Goal: Task Accomplishment & Management: Complete application form

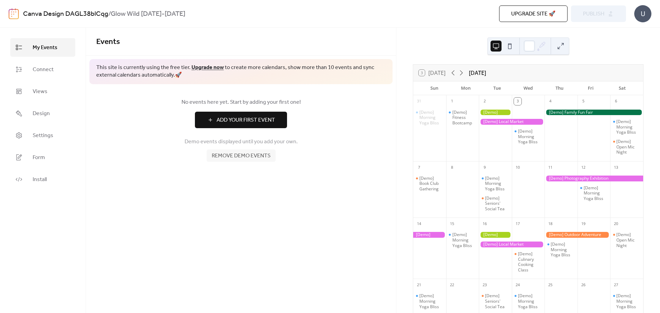
click at [245, 160] on span "Remove demo events" at bounding box center [241, 156] width 59 height 8
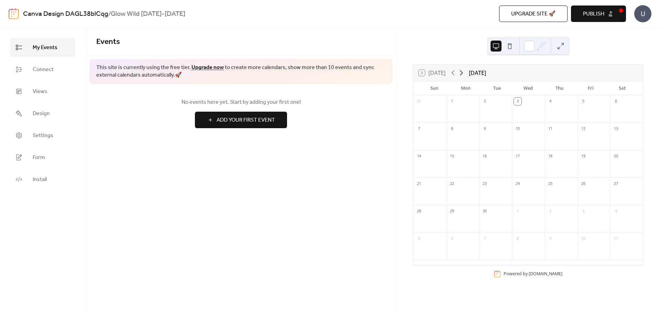
click at [462, 71] on icon at bounding box center [461, 72] width 3 height 5
click at [220, 123] on span "Add Your First Event" at bounding box center [245, 120] width 58 height 8
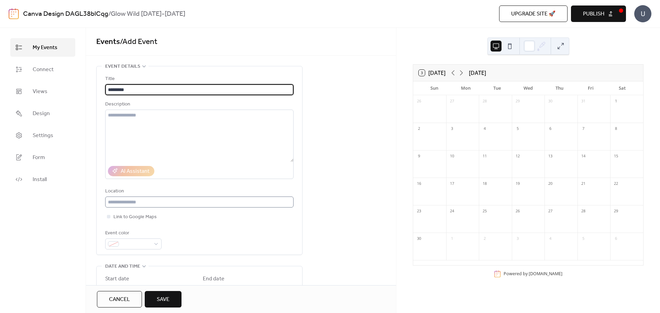
type input "*********"
click at [161, 203] on input "text" at bounding box center [199, 202] width 188 height 11
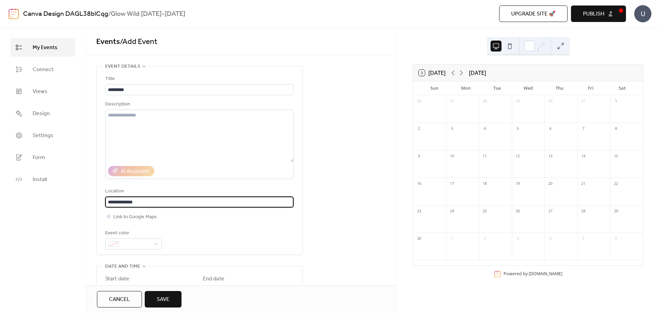
type input "**********"
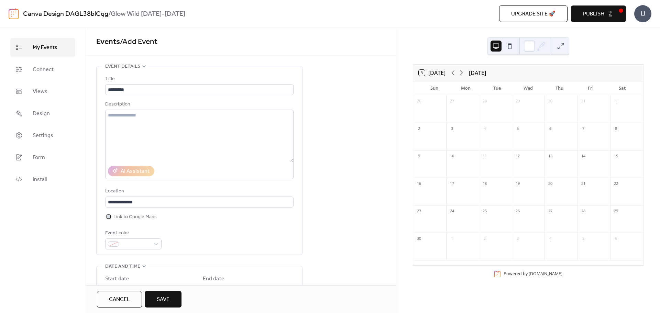
click at [109, 215] on div at bounding box center [108, 216] width 3 height 3
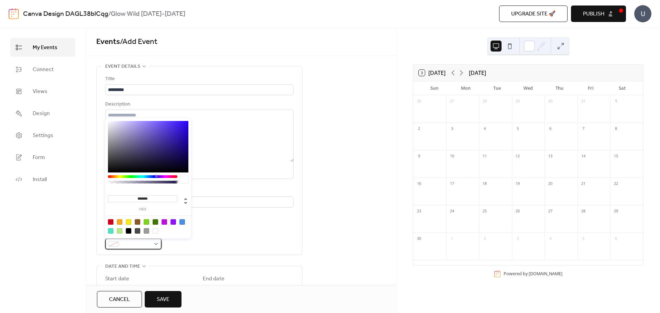
click at [156, 245] on div at bounding box center [133, 243] width 56 height 11
click at [156, 242] on div at bounding box center [133, 243] width 56 height 11
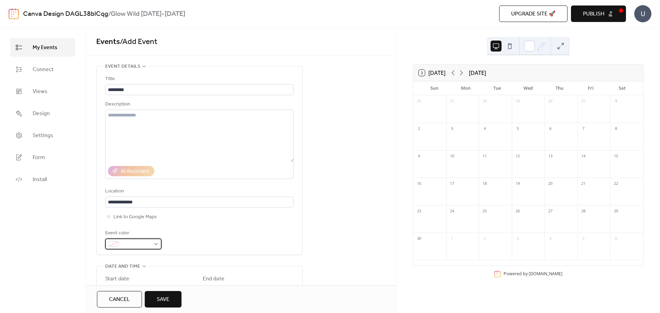
click at [156, 242] on div at bounding box center [133, 243] width 56 height 11
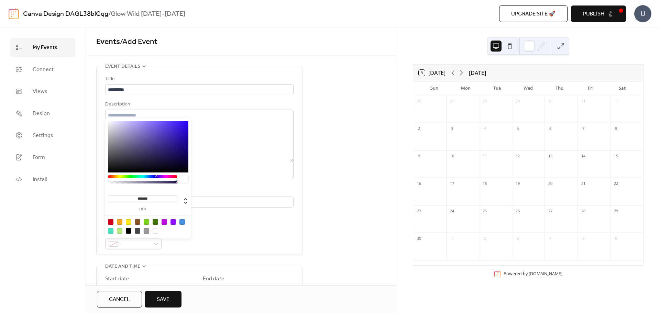
drag, startPoint x: 158, startPoint y: 200, endPoint x: 114, endPoint y: 199, distance: 44.0
click at [114, 199] on input "*******" at bounding box center [142, 198] width 69 height 7
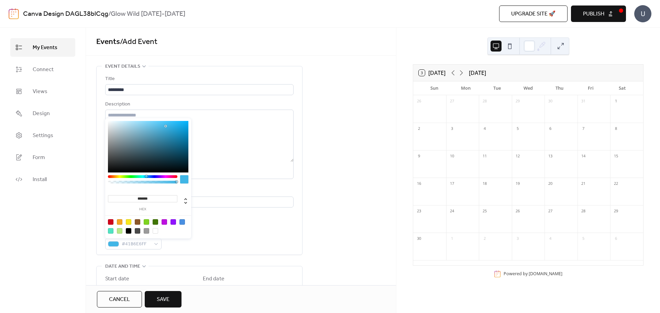
type input "*******"
click at [310, 199] on div "**********" at bounding box center [241, 287] width 310 height 443
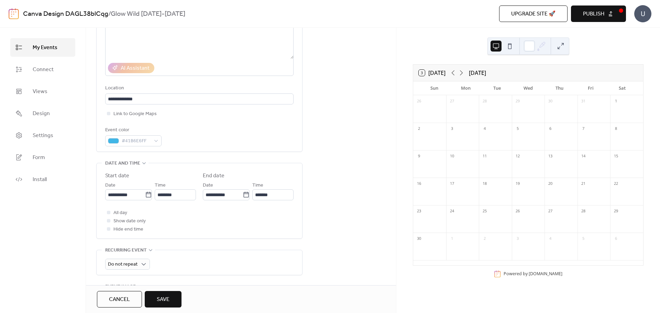
scroll to position [137, 0]
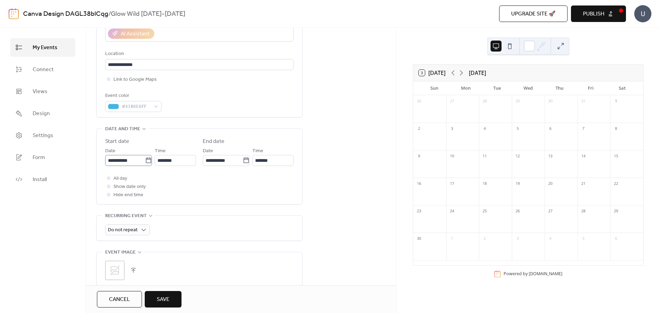
click at [149, 158] on icon at bounding box center [148, 159] width 5 height 5
click at [145, 158] on input "**********" at bounding box center [125, 160] width 40 height 11
click at [182, 179] on span "›" at bounding box center [183, 177] width 10 height 14
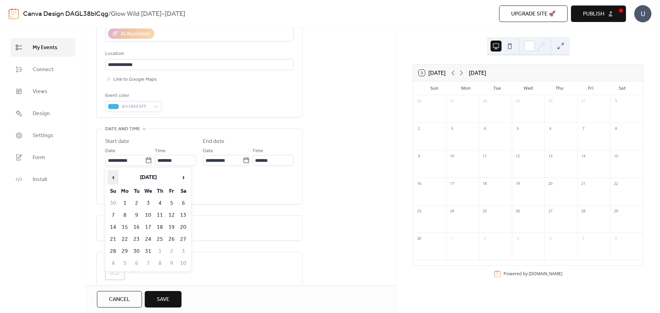
click at [115, 178] on span "‹" at bounding box center [113, 177] width 10 height 14
click at [158, 225] on td "13" at bounding box center [159, 227] width 11 height 11
type input "**********"
click at [189, 165] on input "********" at bounding box center [175, 160] width 41 height 11
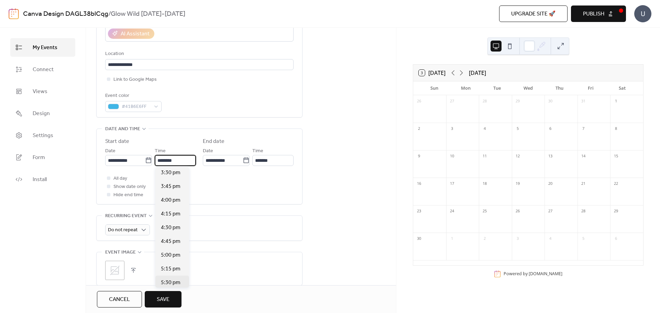
scroll to position [866, 0]
click at [171, 245] on span "5:00 pm" at bounding box center [171, 243] width 20 height 8
type input "*******"
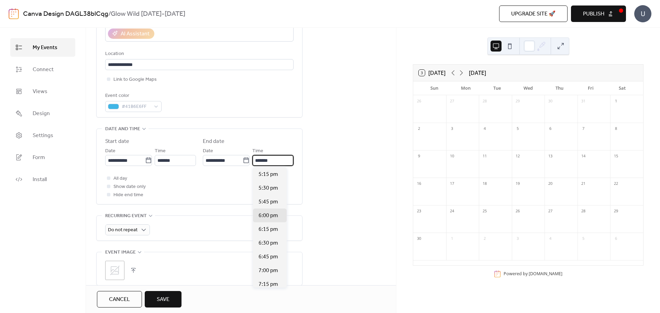
click at [271, 160] on input "*******" at bounding box center [272, 160] width 41 height 11
click at [272, 226] on span "8:00 pm" at bounding box center [268, 223] width 20 height 8
type input "*******"
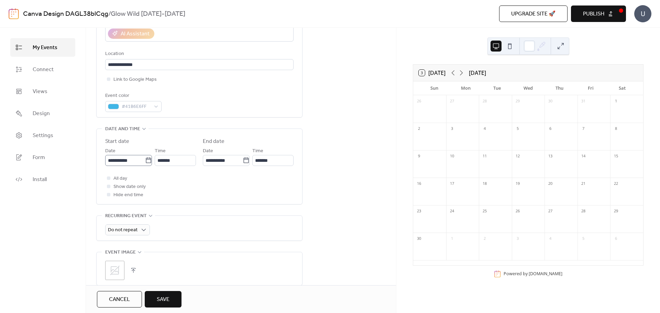
click at [147, 160] on icon at bounding box center [148, 160] width 7 height 7
click at [145, 160] on input "**********" at bounding box center [125, 160] width 40 height 11
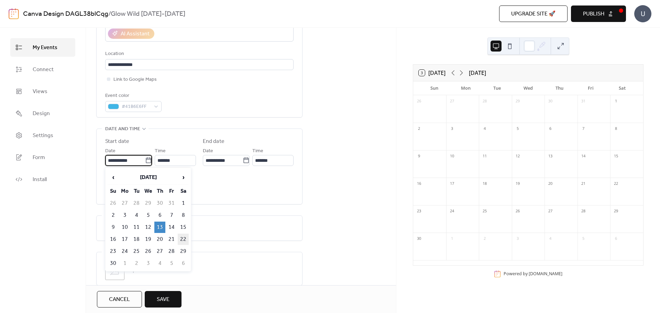
click at [183, 238] on td "22" at bounding box center [183, 239] width 11 height 11
type input "**********"
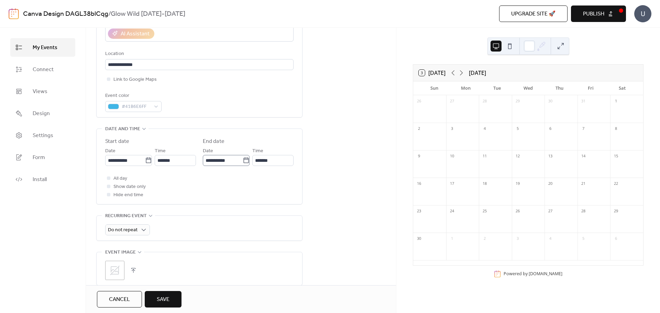
click at [243, 163] on icon at bounding box center [246, 160] width 7 height 7
click at [243, 163] on input "**********" at bounding box center [223, 160] width 40 height 11
click at [123, 269] on span "Weekly" at bounding box center [119, 271] width 17 height 8
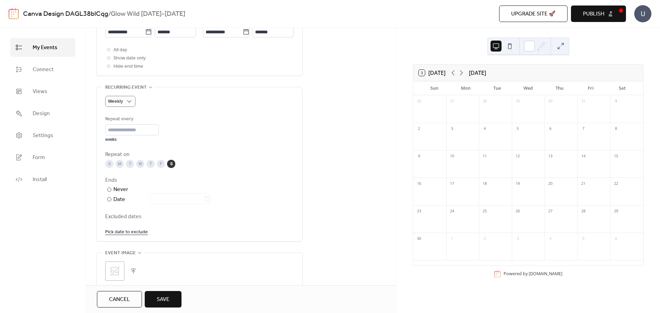
scroll to position [275, 0]
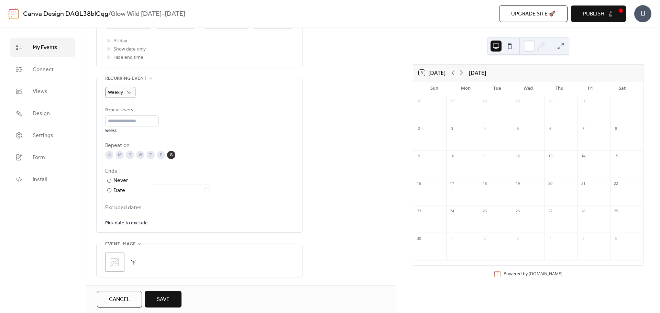
click at [109, 156] on div "S" at bounding box center [109, 155] width 8 height 8
click at [110, 191] on div at bounding box center [109, 190] width 4 height 4
click at [210, 191] on icon at bounding box center [206, 189] width 7 height 7
click at [203, 191] on input "text" at bounding box center [177, 189] width 54 height 11
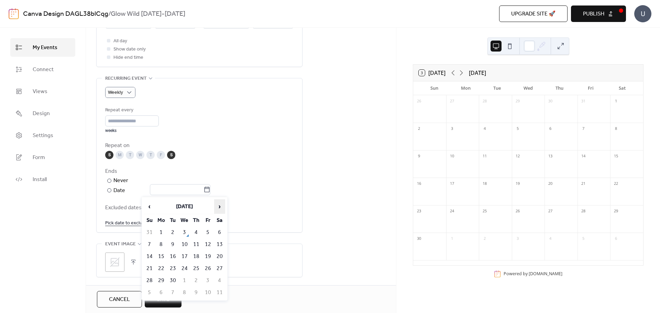
click at [222, 204] on span "›" at bounding box center [219, 207] width 10 height 14
click at [150, 245] on td "4" at bounding box center [149, 244] width 11 height 11
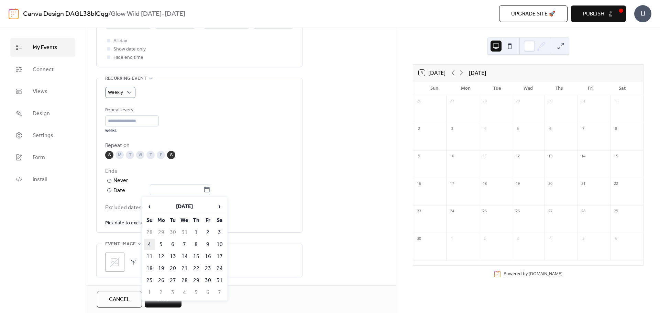
type input "**********"
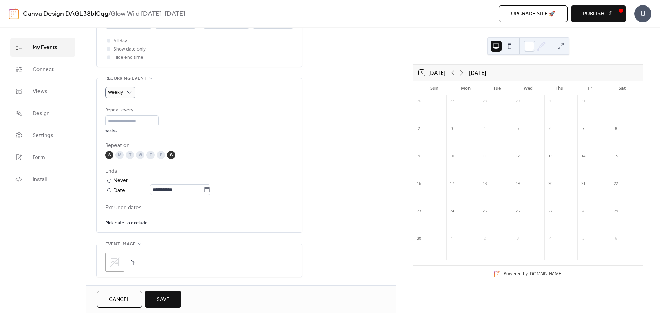
click at [163, 156] on div "F" at bounding box center [161, 155] width 8 height 8
click at [121, 223] on link "Pick date to exclude" at bounding box center [126, 223] width 43 height 9
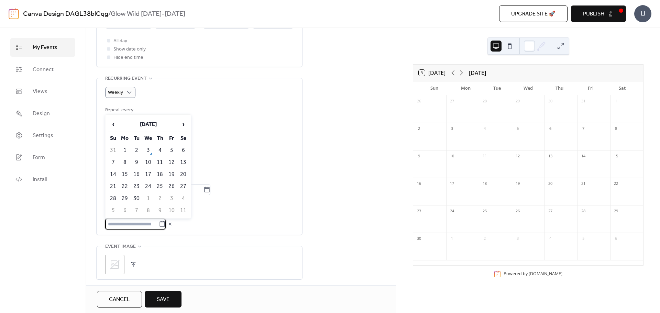
click at [226, 116] on div "Repeat every * weeks" at bounding box center [199, 119] width 188 height 27
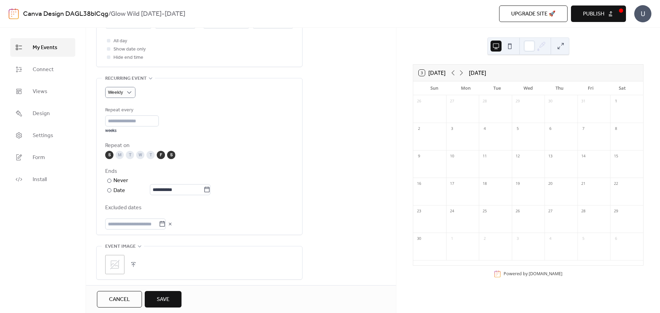
click at [120, 154] on div "M" at bounding box center [119, 155] width 8 height 8
click at [131, 155] on div "T" at bounding box center [130, 155] width 8 height 8
drag, startPoint x: 137, startPoint y: 155, endPoint x: 150, endPoint y: 155, distance: 12.4
click at [138, 155] on div "W" at bounding box center [140, 155] width 8 height 8
click at [154, 155] on div "T" at bounding box center [150, 155] width 8 height 8
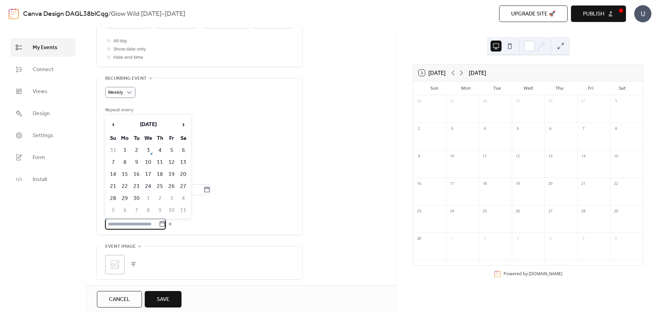
click at [148, 228] on input "text" at bounding box center [132, 224] width 54 height 11
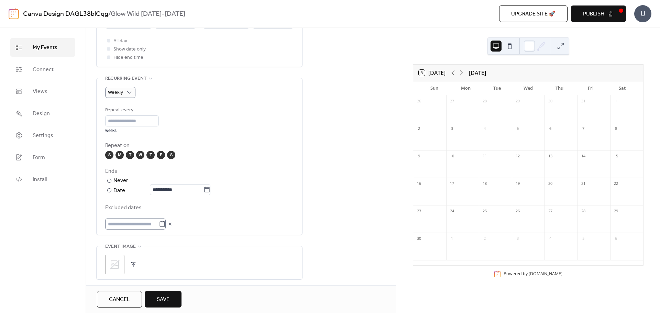
click at [166, 222] on icon at bounding box center [162, 224] width 7 height 7
click at [159, 222] on input "text" at bounding box center [132, 224] width 54 height 11
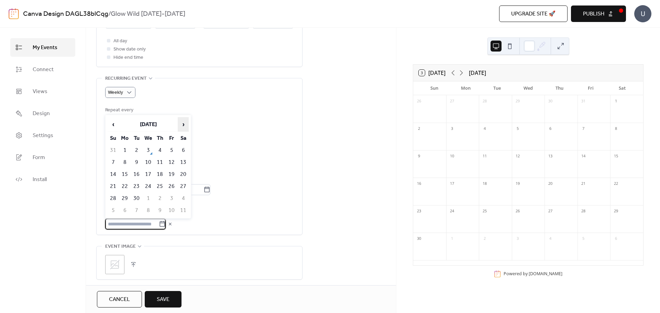
click at [181, 125] on span "›" at bounding box center [183, 125] width 10 height 14
click at [125, 199] on td "24" at bounding box center [124, 198] width 11 height 11
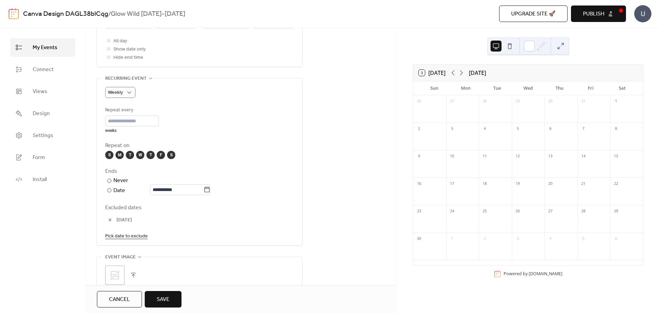
click at [129, 234] on link "Pick date to exclude" at bounding box center [126, 236] width 43 height 9
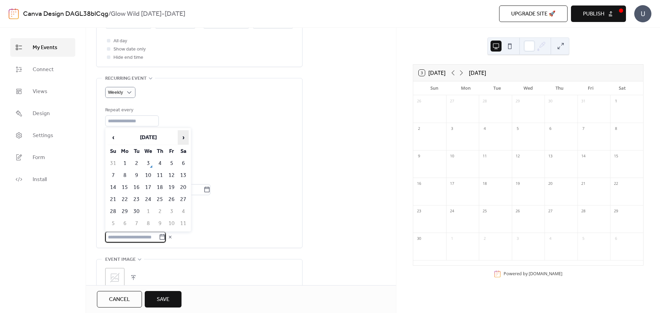
click at [181, 136] on span "›" at bounding box center [183, 138] width 10 height 14
click at [135, 212] on td "25" at bounding box center [136, 211] width 11 height 11
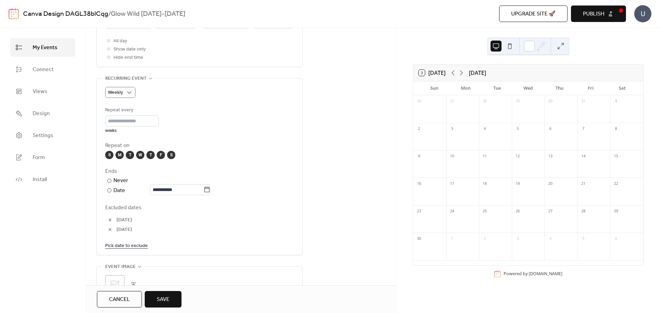
click at [134, 244] on link "Pick date to exclude" at bounding box center [126, 245] width 43 height 9
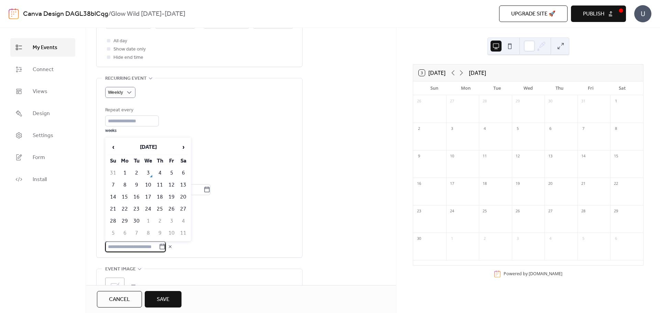
click at [189, 149] on table "‹ [DATE] › Su Mo Tu We Th Fr Sa 31 1 2 3 4 5 6 7 8 9 10 11 12 13 14 15 16 17 18…" at bounding box center [148, 189] width 82 height 100
click at [182, 149] on span "›" at bounding box center [183, 147] width 10 height 14
click at [156, 221] on td "27" at bounding box center [159, 220] width 11 height 11
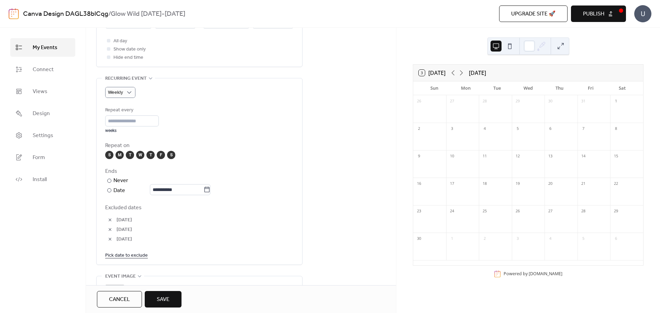
click at [138, 256] on link "Pick date to exclude" at bounding box center [126, 255] width 43 height 9
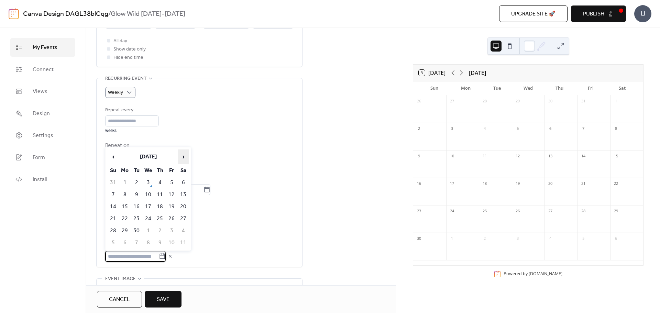
click at [182, 156] on span "›" at bounding box center [183, 157] width 10 height 14
click at [123, 180] on td "1" at bounding box center [124, 182] width 11 height 11
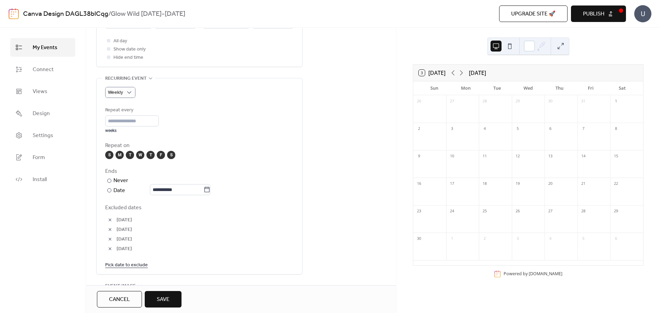
click at [136, 266] on link "Pick date to exclude" at bounding box center [126, 264] width 43 height 9
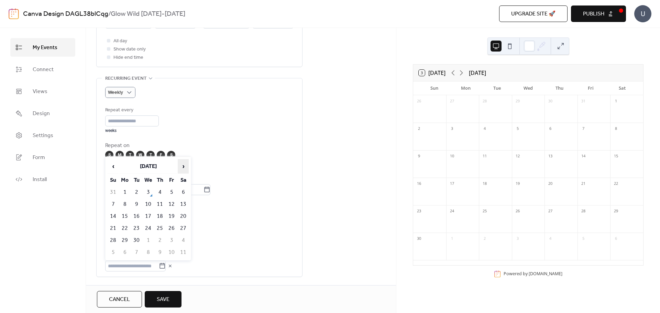
click at [183, 166] on span "›" at bounding box center [183, 166] width 10 height 14
click at [136, 193] on td "2" at bounding box center [136, 192] width 11 height 11
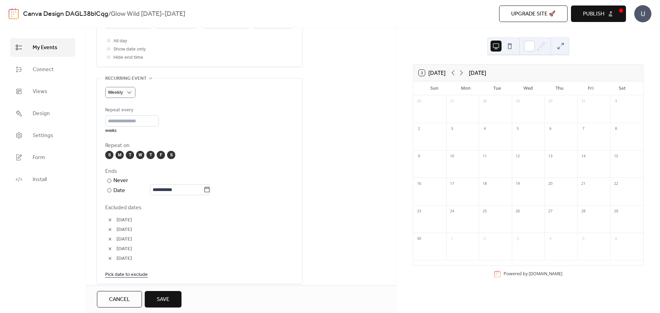
click at [136, 275] on link "Pick date to exclude" at bounding box center [126, 274] width 43 height 9
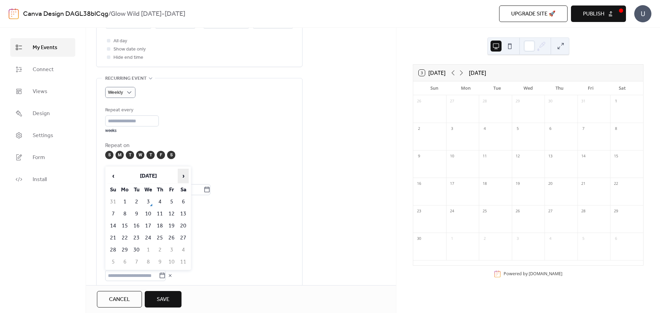
click at [185, 177] on span "›" at bounding box center [183, 176] width 10 height 14
click at [147, 201] on td "3" at bounding box center [148, 201] width 11 height 11
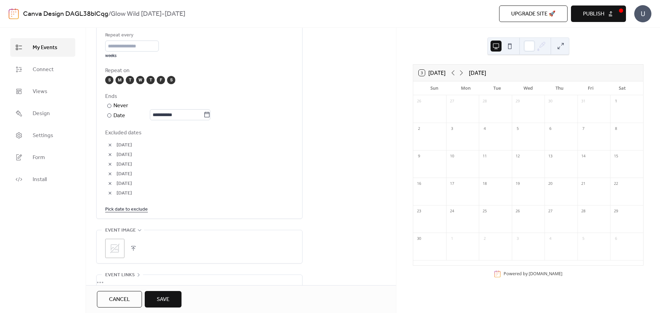
scroll to position [378, 0]
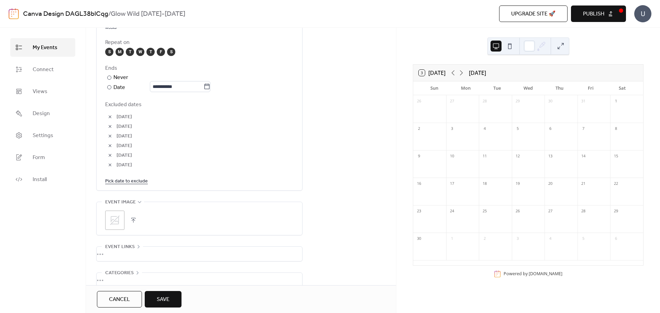
click at [135, 181] on link "Pick date to exclude" at bounding box center [126, 181] width 43 height 9
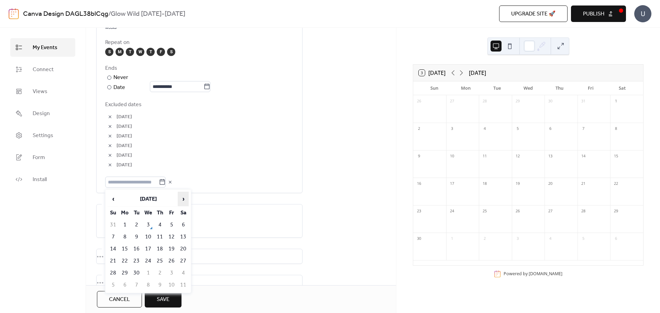
click at [186, 199] on span "›" at bounding box center [183, 199] width 10 height 14
click at [124, 233] on td "8" at bounding box center [124, 236] width 11 height 11
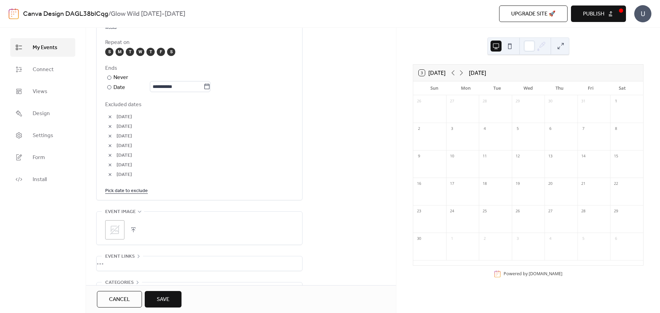
click at [131, 190] on link "Pick date to exclude" at bounding box center [126, 190] width 43 height 9
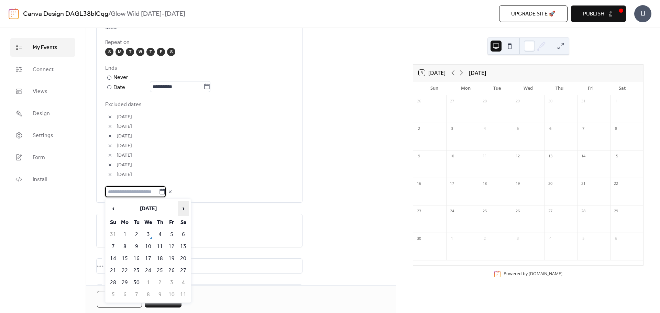
click at [185, 208] on span "›" at bounding box center [183, 209] width 10 height 14
drag, startPoint x: 136, startPoint y: 248, endPoint x: 137, endPoint y: 234, distance: 14.1
click at [136, 247] on td "9" at bounding box center [136, 246] width 11 height 11
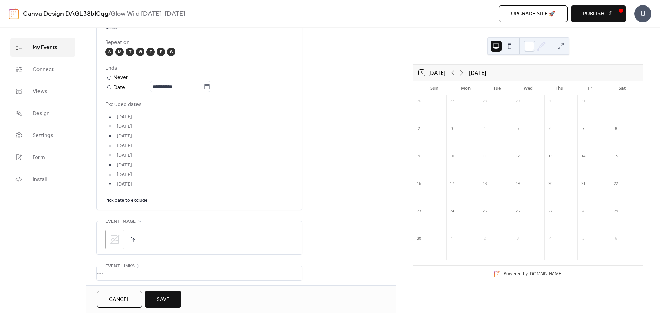
click at [135, 202] on link "Pick date to exclude" at bounding box center [126, 200] width 43 height 9
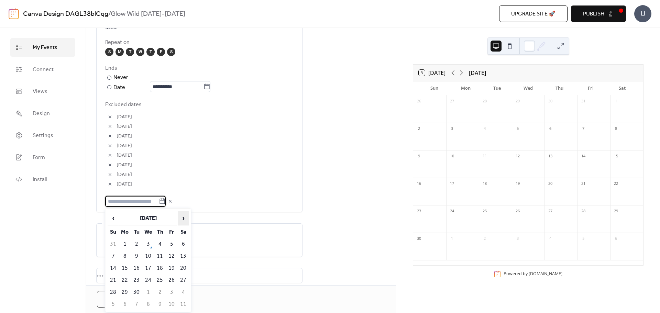
click at [182, 216] on span "›" at bounding box center [183, 218] width 10 height 14
click at [145, 255] on td "10" at bounding box center [148, 255] width 11 height 11
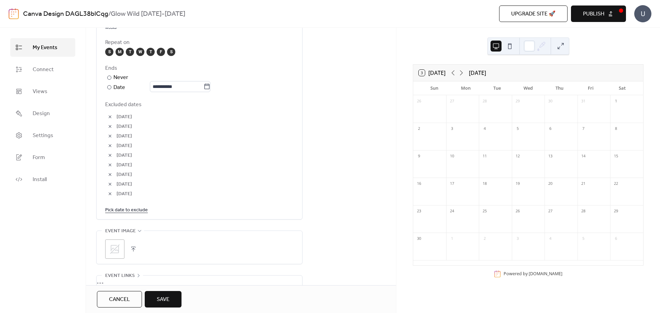
click at [132, 209] on link "Pick date to exclude" at bounding box center [126, 209] width 43 height 9
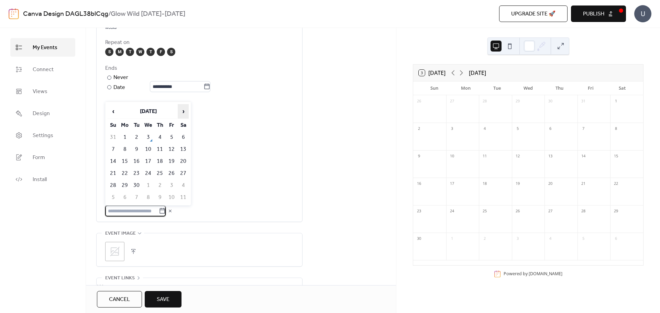
click at [182, 114] on span "›" at bounding box center [183, 111] width 10 height 14
click at [160, 150] on td "11" at bounding box center [159, 149] width 11 height 11
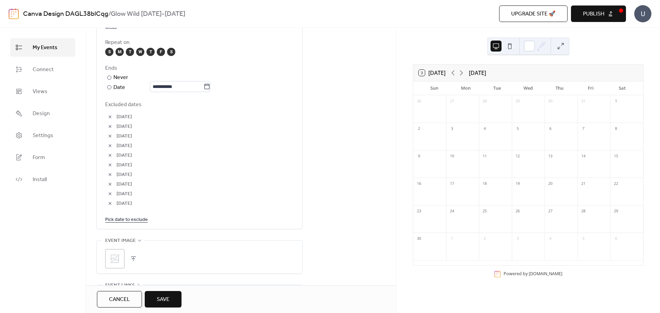
click at [127, 217] on link "Pick date to exclude" at bounding box center [126, 219] width 43 height 9
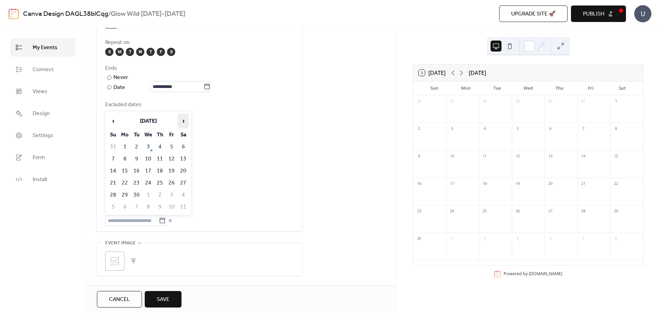
click at [178, 119] on span "›" at bounding box center [183, 121] width 10 height 14
click at [149, 185] on td "24" at bounding box center [148, 182] width 11 height 11
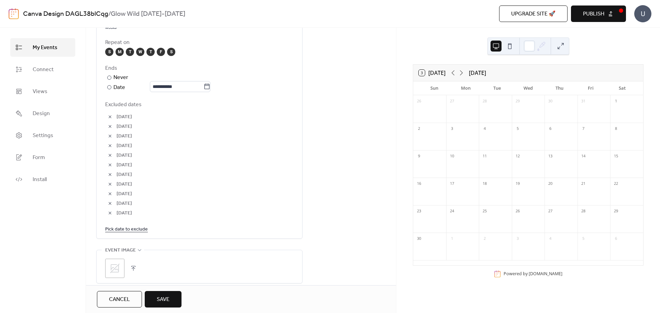
click at [132, 229] on link "Pick date to exclude" at bounding box center [126, 229] width 43 height 9
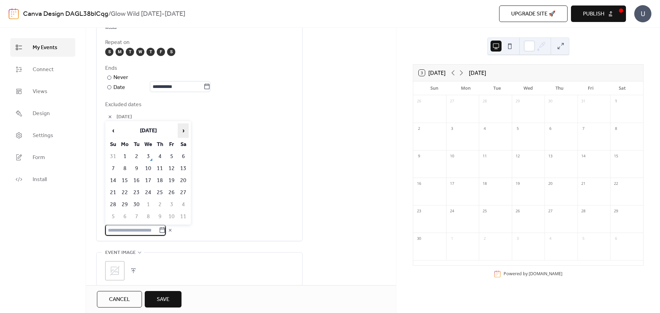
click at [186, 133] on span "›" at bounding box center [183, 131] width 10 height 14
click at [161, 191] on td "25" at bounding box center [159, 192] width 11 height 11
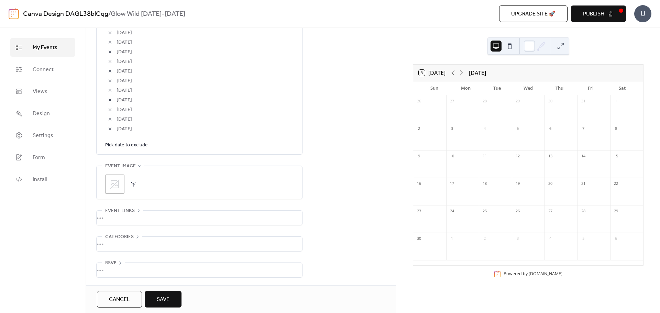
scroll to position [473, 0]
click at [113, 183] on icon at bounding box center [114, 184] width 11 height 11
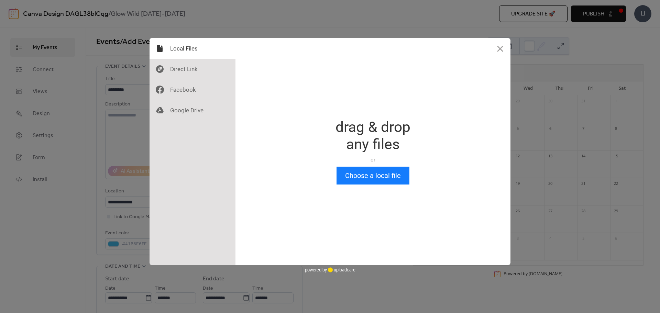
scroll to position [0, 0]
click at [371, 177] on button "Choose a local file" at bounding box center [372, 176] width 73 height 18
click at [362, 168] on button "Choose a local file" at bounding box center [372, 176] width 73 height 18
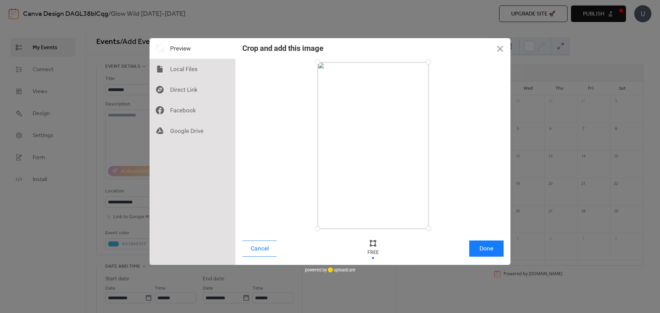
click at [373, 245] on div at bounding box center [373, 243] width 10 height 10
drag, startPoint x: 430, startPoint y: 62, endPoint x: 428, endPoint y: 139, distance: 78.0
click at [428, 139] on div at bounding box center [428, 140] width 12 height 12
drag, startPoint x: 428, startPoint y: 227, endPoint x: 431, endPoint y: 178, distance: 49.2
click at [431, 178] on div at bounding box center [428, 178] width 12 height 12
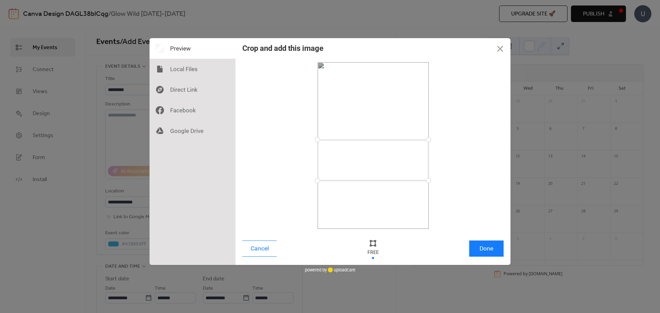
click at [428, 180] on div at bounding box center [428, 181] width 12 height 12
click at [482, 247] on button "Done" at bounding box center [486, 249] width 34 height 16
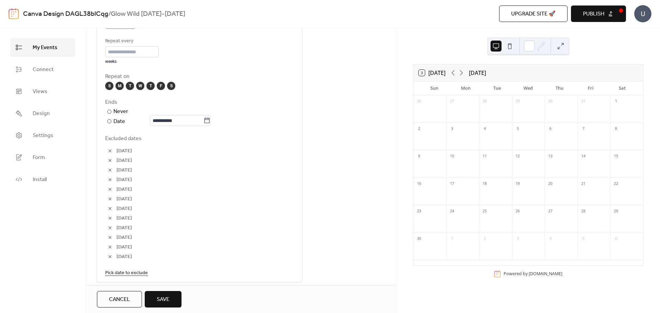
scroll to position [336, 0]
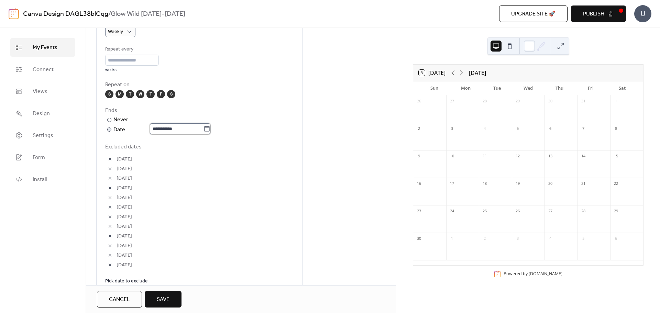
click at [184, 134] on input "**********" at bounding box center [177, 128] width 54 height 11
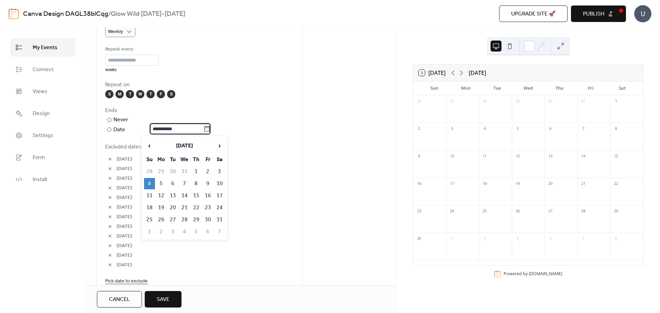
click at [259, 147] on span "Excluded dates" at bounding box center [199, 147] width 188 height 8
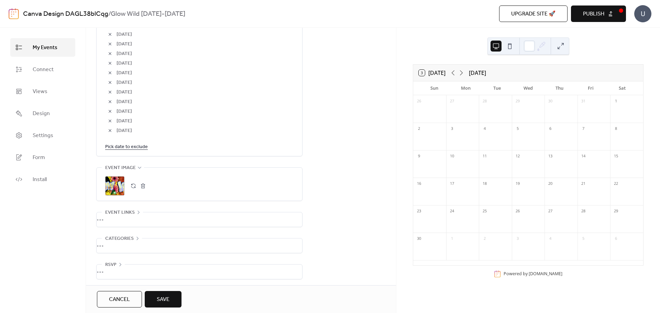
scroll to position [473, 0]
click at [143, 214] on div "•••" at bounding box center [199, 218] width 205 height 14
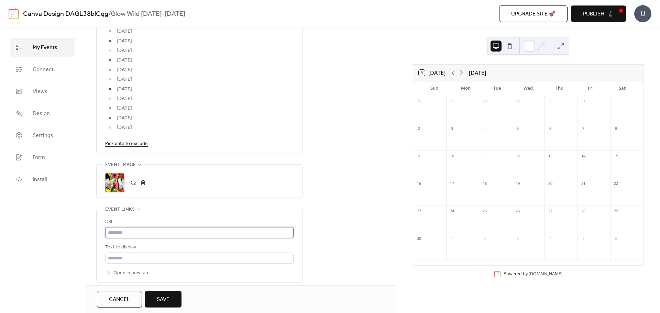
click at [141, 236] on input "text" at bounding box center [199, 232] width 188 height 11
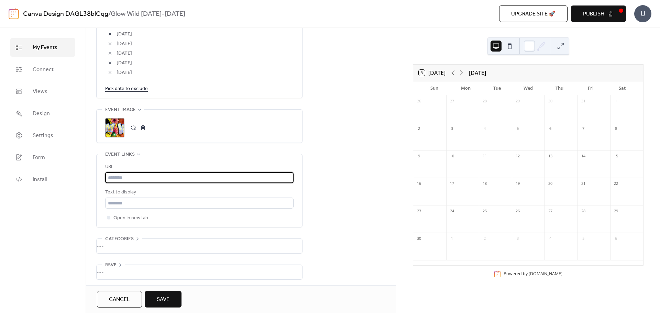
scroll to position [532, 0]
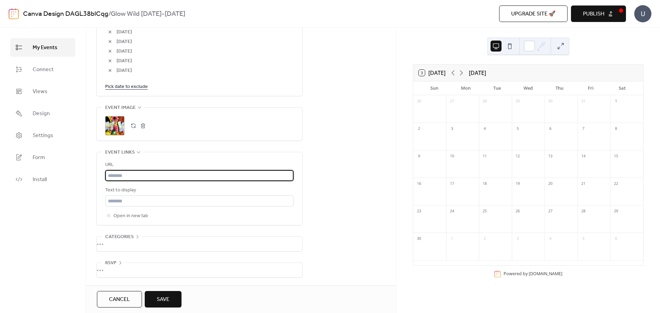
click at [172, 174] on input "text" at bounding box center [199, 175] width 188 height 11
paste input "**********"
type input "**********"
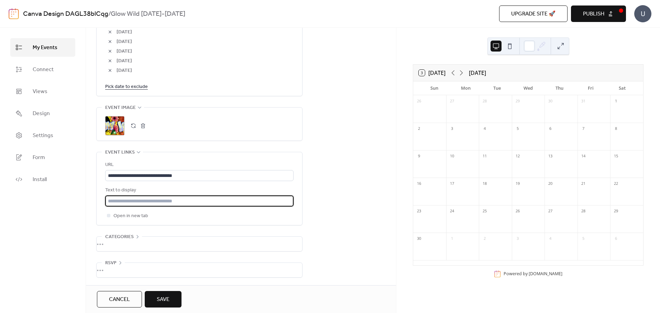
click at [211, 201] on input "text" at bounding box center [199, 201] width 188 height 11
drag, startPoint x: 212, startPoint y: 199, endPoint x: 159, endPoint y: 199, distance: 53.6
click at [159, 199] on input "text" at bounding box center [199, 201] width 188 height 11
type input "**********"
click at [117, 238] on div "•••" at bounding box center [199, 244] width 205 height 14
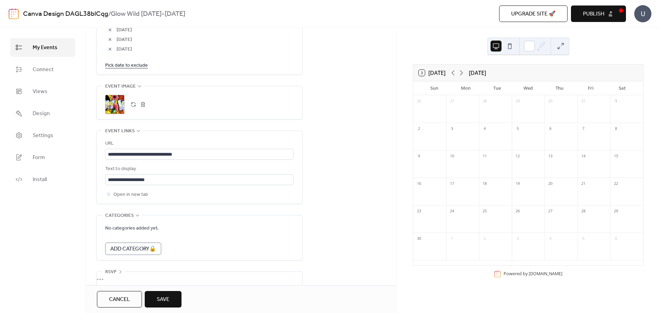
scroll to position [562, 0]
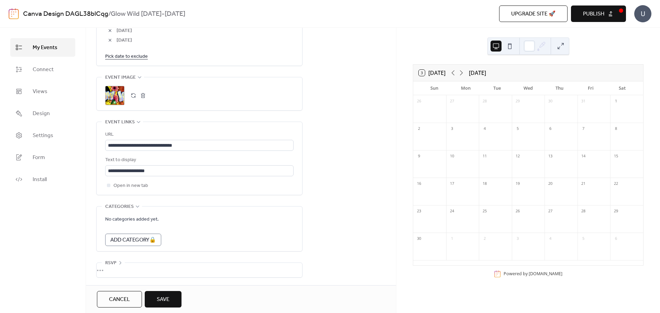
click at [163, 300] on span "Save" at bounding box center [163, 299] width 13 height 8
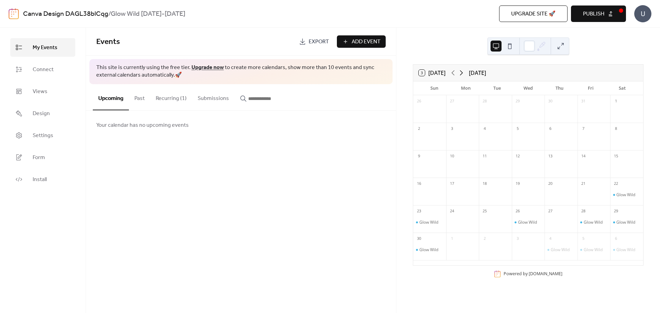
click at [462, 75] on icon at bounding box center [461, 73] width 8 height 8
click at [457, 75] on icon at bounding box center [453, 73] width 8 height 8
click at [464, 72] on icon at bounding box center [461, 73] width 8 height 8
click at [454, 72] on icon at bounding box center [453, 73] width 8 height 8
click at [462, 76] on icon at bounding box center [461, 73] width 8 height 8
